Goal: Find specific page/section

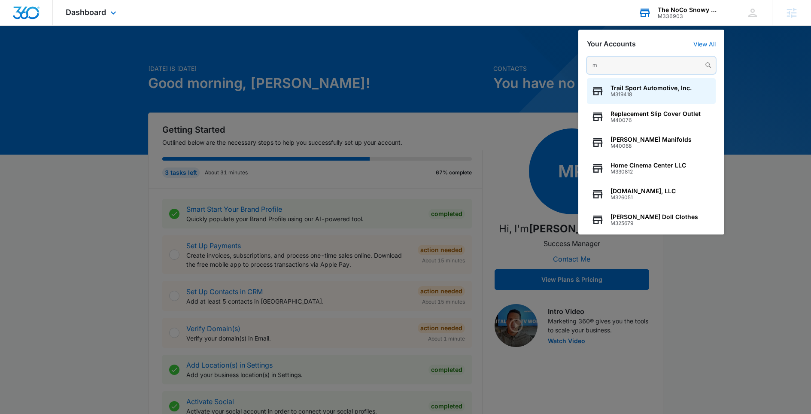
click at [610, 63] on input "m" at bounding box center [651, 65] width 129 height 17
paste input "M14178"
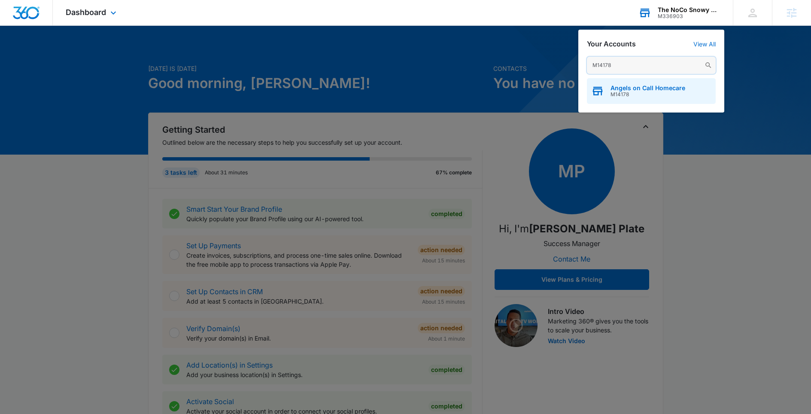
type input "M14178"
click at [671, 98] on div "Angels on Call Homecare M14178" at bounding box center [651, 91] width 129 height 26
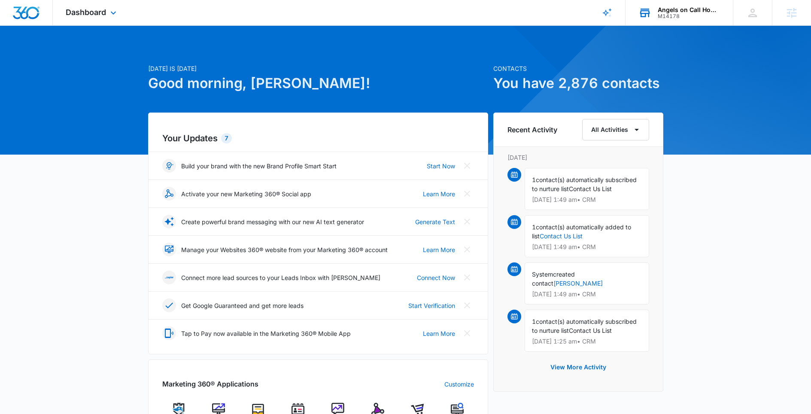
click at [104, 16] on span "Dashboard" at bounding box center [86, 12] width 40 height 9
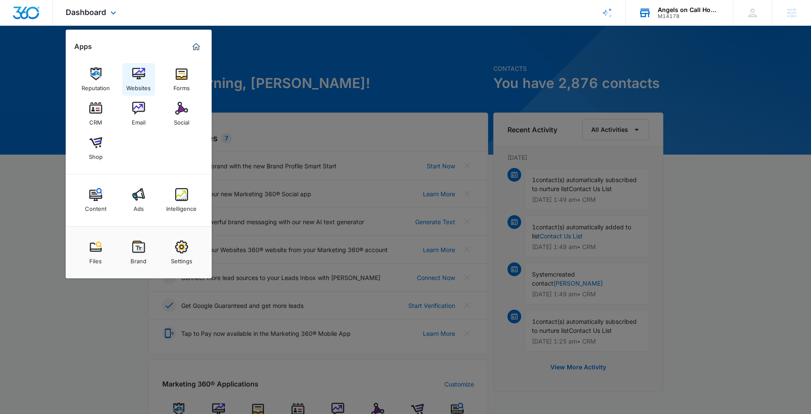
click at [140, 77] on img at bounding box center [138, 73] width 13 height 13
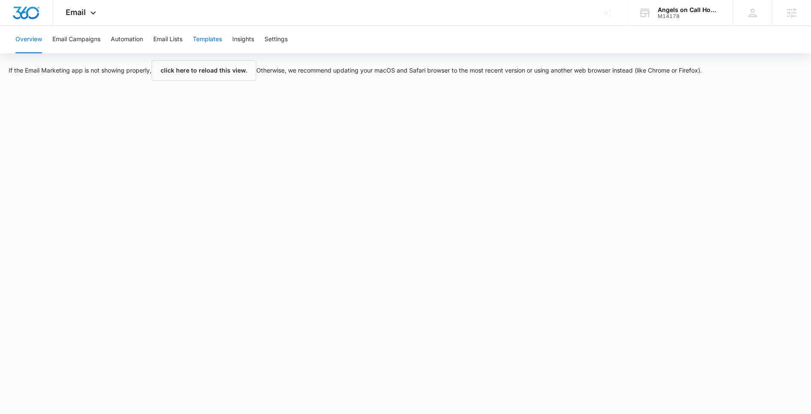
click at [218, 38] on button "Templates" at bounding box center [207, 39] width 29 height 27
